Goal: Navigation & Orientation: Find specific page/section

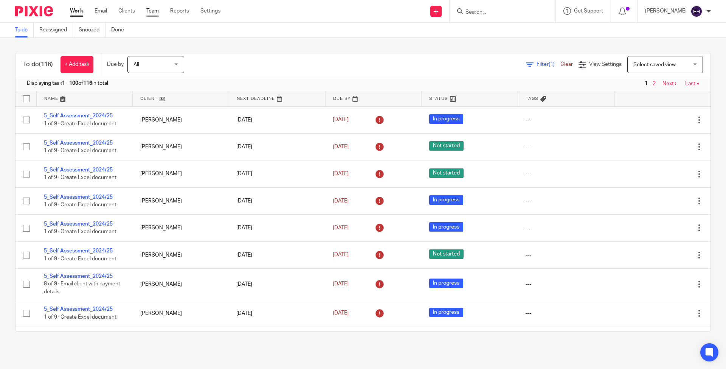
click at [147, 9] on link "Team" at bounding box center [152, 11] width 12 height 8
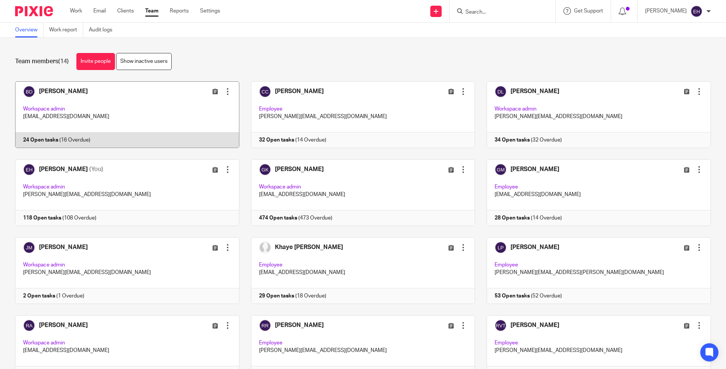
click at [123, 105] on link at bounding box center [121, 114] width 236 height 67
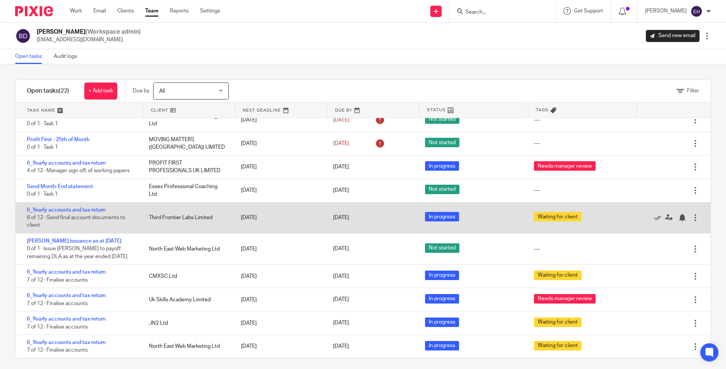
scroll to position [5, 0]
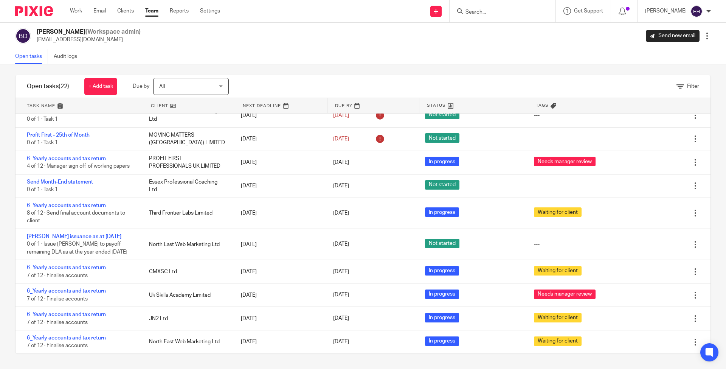
click at [150, 11] on link "Team" at bounding box center [151, 11] width 13 height 8
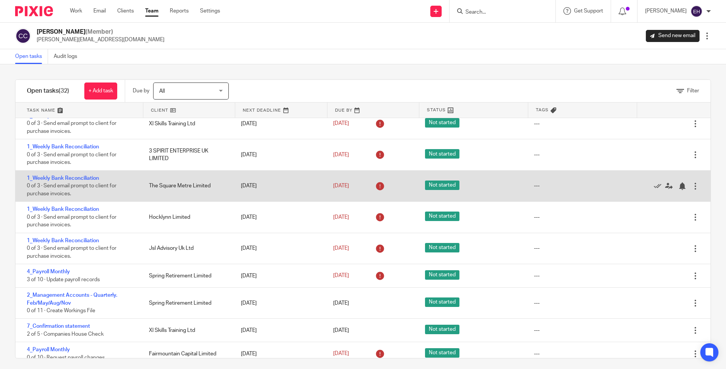
scroll to position [205, 0]
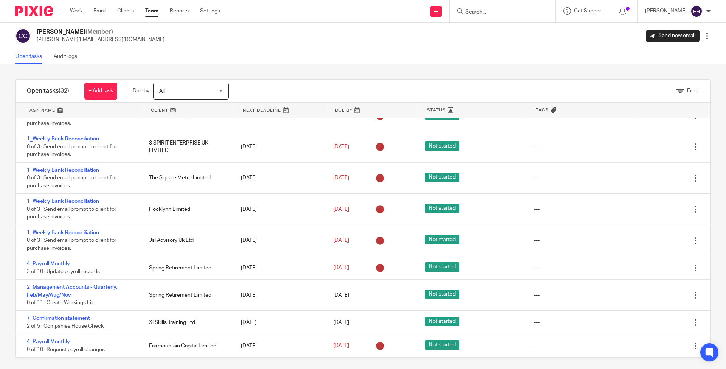
click at [151, 15] on link "Team" at bounding box center [151, 11] width 13 height 8
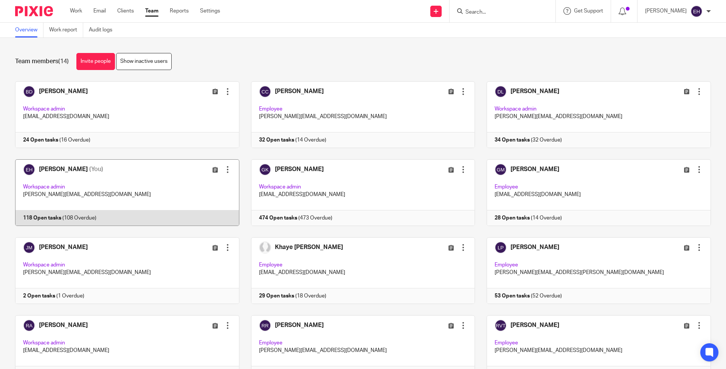
click at [156, 183] on link at bounding box center [121, 192] width 236 height 67
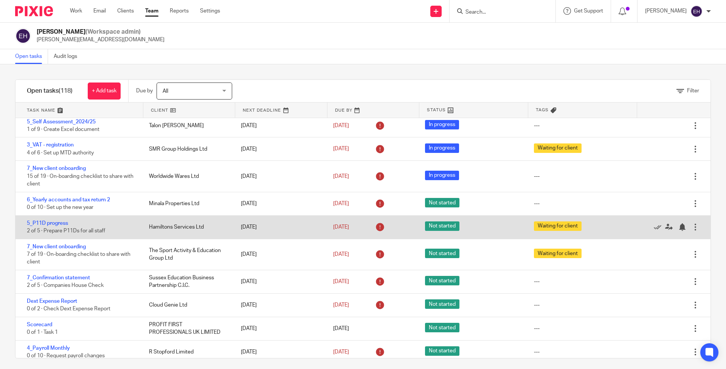
scroll to position [2382, 0]
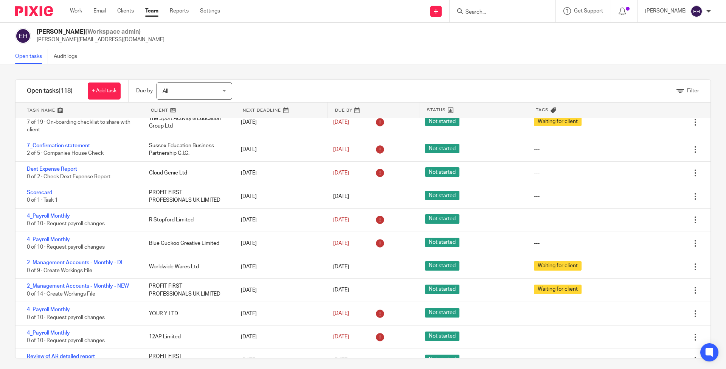
click at [155, 15] on link "Team" at bounding box center [151, 11] width 13 height 8
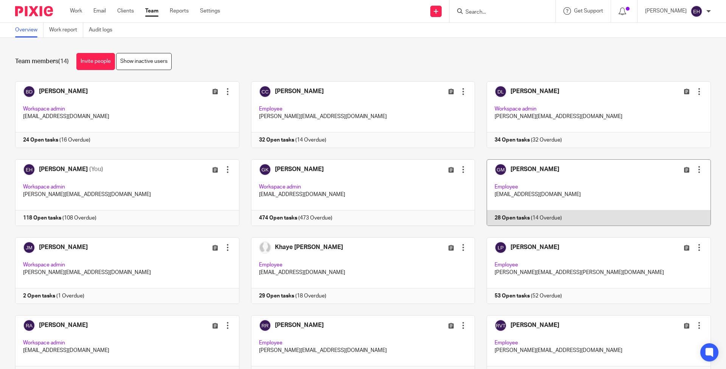
click at [531, 191] on link at bounding box center [593, 192] width 236 height 67
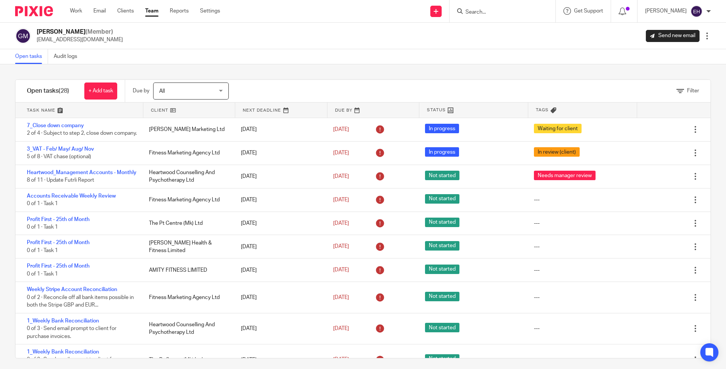
click at [494, 92] on div "Filter" at bounding box center [479, 91] width 463 height 22
click at [357, 89] on div "Filter" at bounding box center [479, 91] width 463 height 22
click at [362, 87] on div "Filter" at bounding box center [479, 91] width 463 height 22
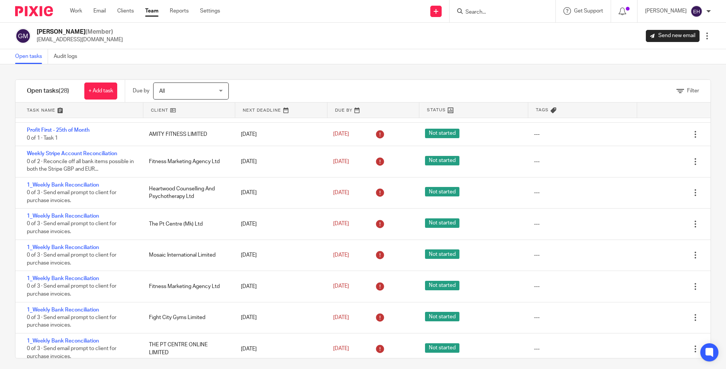
scroll to position [270, 0]
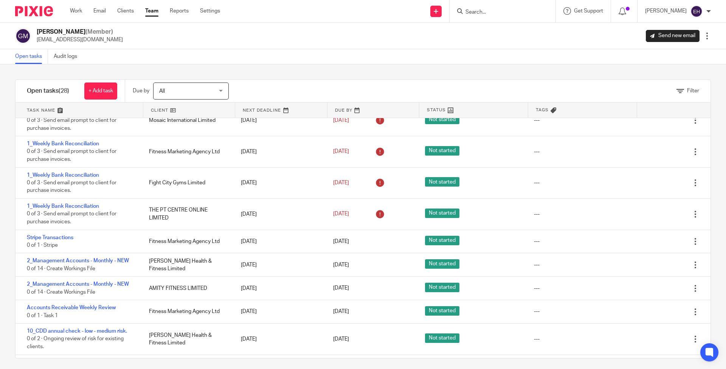
click at [150, 11] on link "Team" at bounding box center [151, 11] width 13 height 8
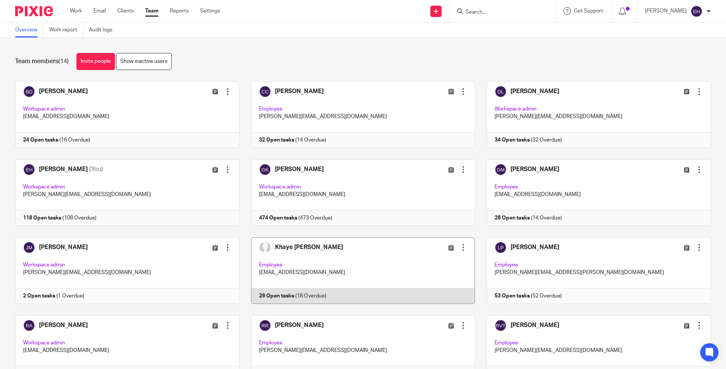
click at [322, 267] on link at bounding box center [357, 270] width 236 height 67
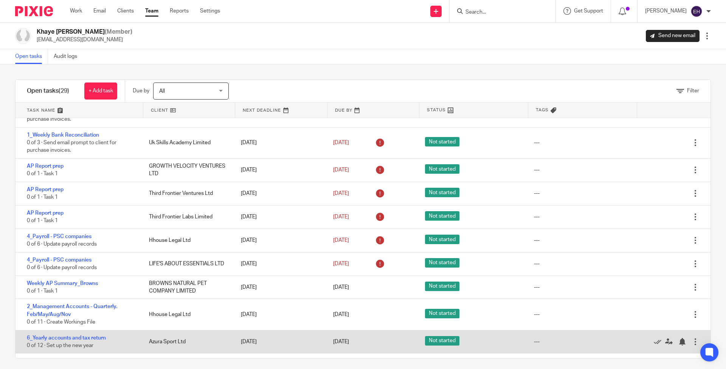
scroll to position [346, 0]
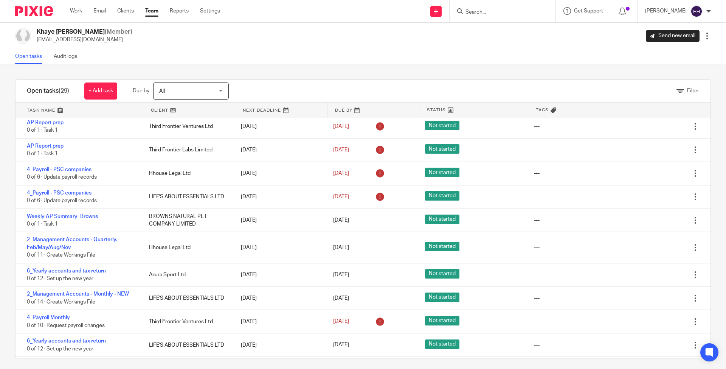
click at [150, 15] on link "Team" at bounding box center [151, 11] width 13 height 8
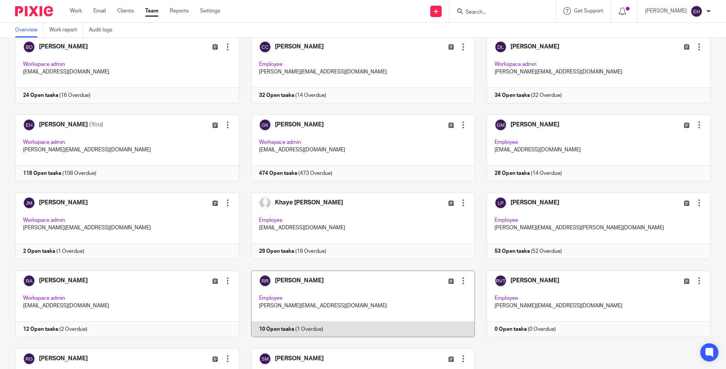
scroll to position [115, 0]
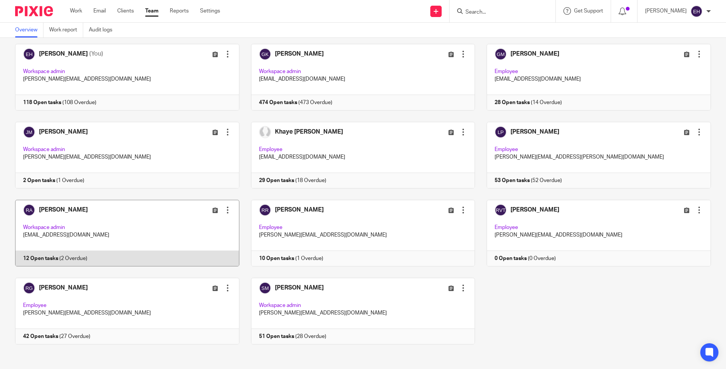
click at [186, 211] on div "Edit user Transfer Deactivate user" at bounding box center [197, 209] width 70 height 9
click at [94, 210] on link at bounding box center [121, 233] width 236 height 67
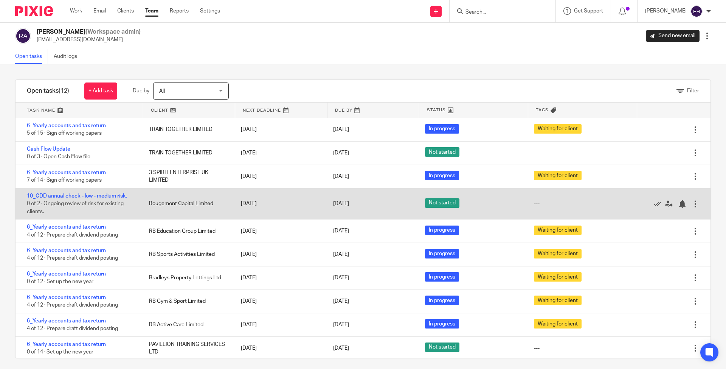
scroll to position [5, 0]
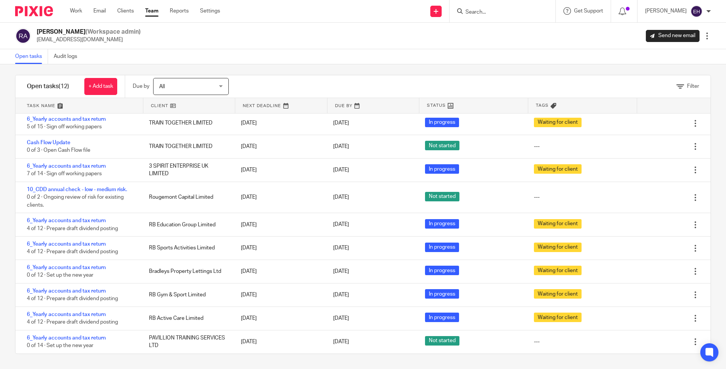
click at [143, 6] on div "Work Email Clients Team Reports Settings Work Email Clients Team Reports Settin…" at bounding box center [146, 11] width 169 height 22
click at [152, 10] on link "Team" at bounding box center [151, 11] width 13 height 8
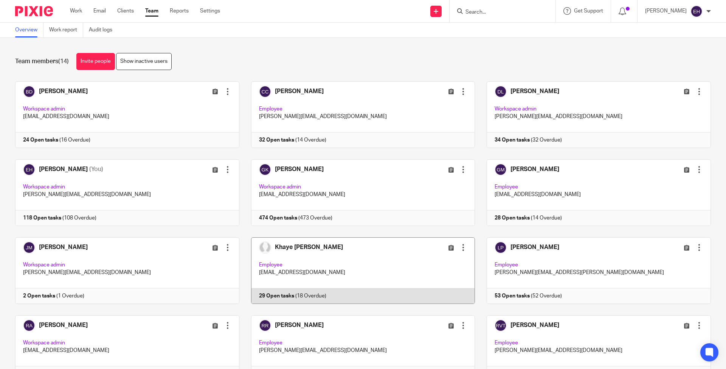
scroll to position [115, 0]
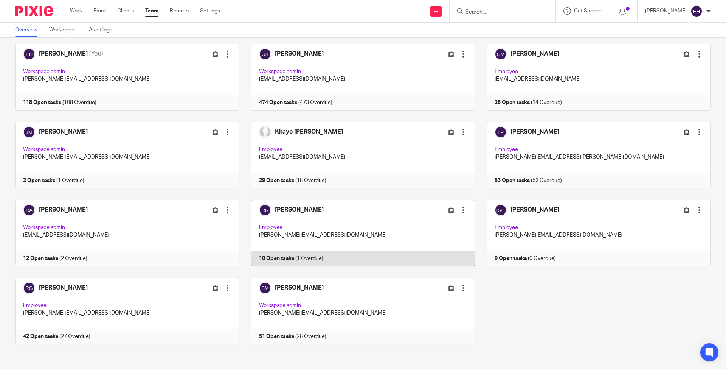
click at [359, 212] on link at bounding box center [357, 233] width 236 height 67
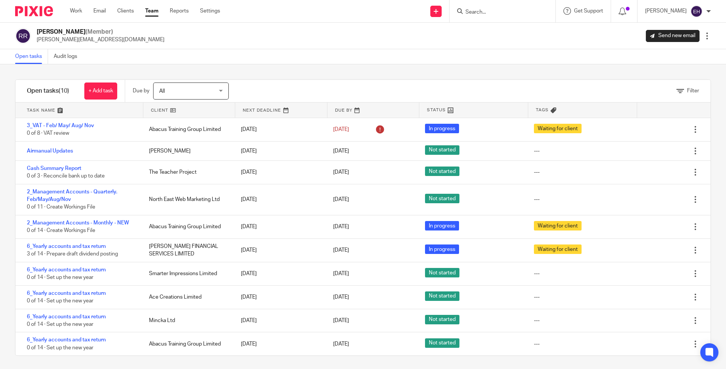
click at [150, 13] on link "Team" at bounding box center [151, 11] width 13 height 8
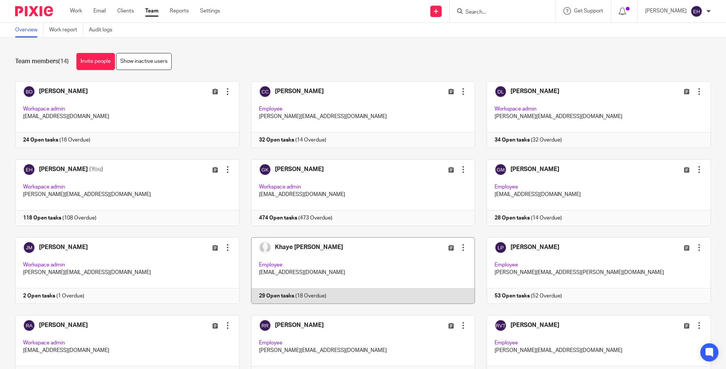
scroll to position [115, 0]
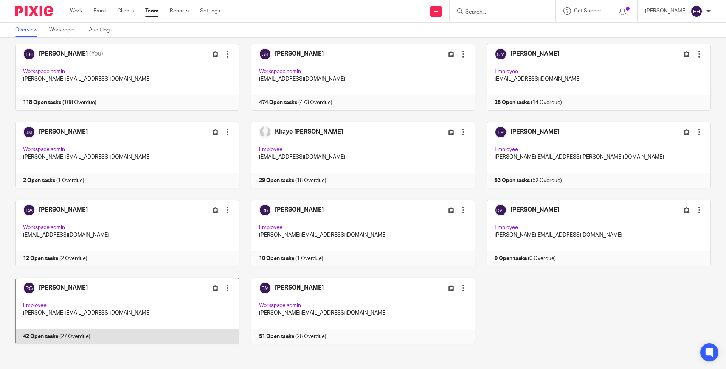
click at [138, 286] on link at bounding box center [121, 310] width 236 height 67
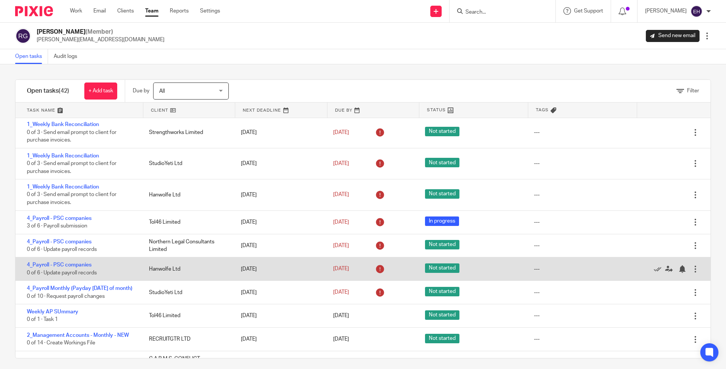
scroll to position [641, 0]
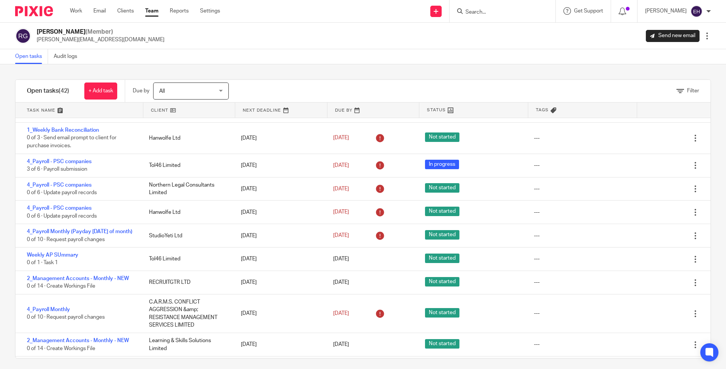
click at [156, 9] on link "Team" at bounding box center [151, 11] width 13 height 8
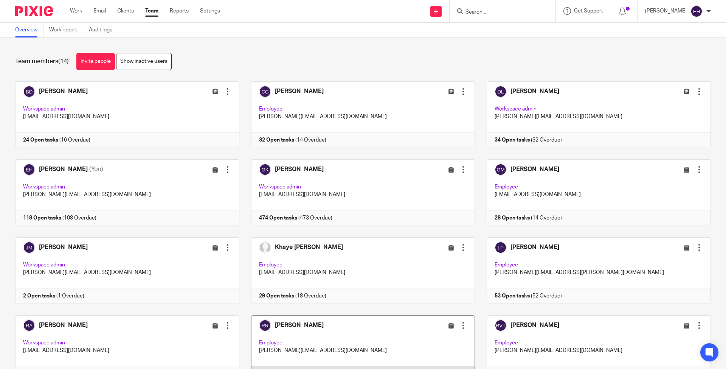
scroll to position [115, 0]
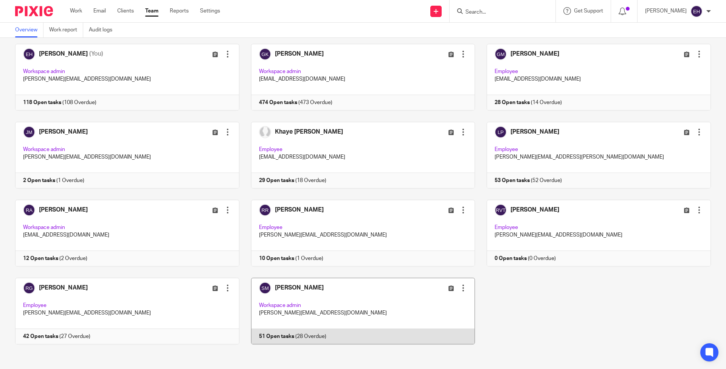
click at [350, 297] on link at bounding box center [357, 310] width 236 height 67
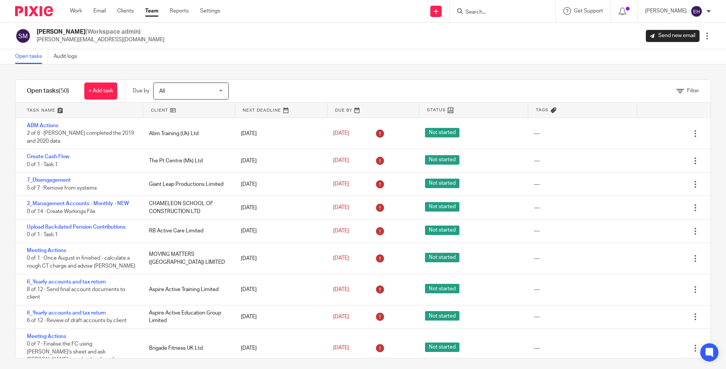
click at [400, 83] on div "Filter" at bounding box center [479, 91] width 463 height 22
click at [349, 91] on div "Filter" at bounding box center [479, 91] width 463 height 22
click at [347, 88] on div "Filter" at bounding box center [479, 91] width 463 height 22
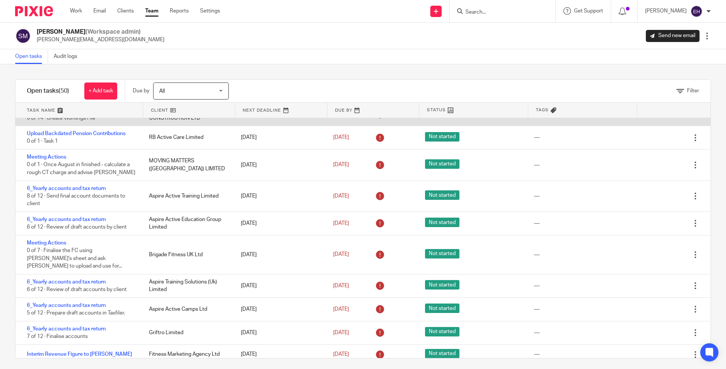
scroll to position [348, 0]
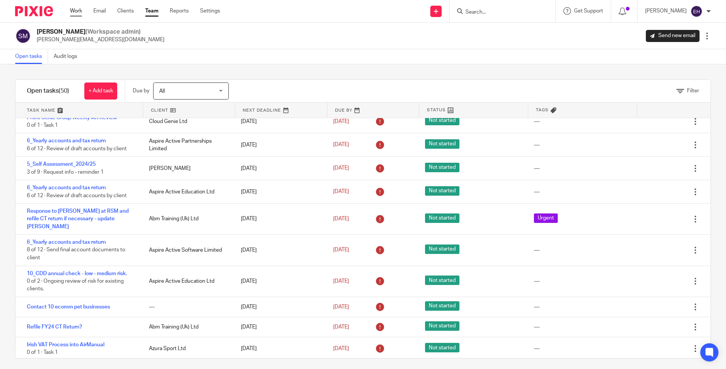
click at [73, 11] on link "Work" at bounding box center [76, 11] width 12 height 8
